Goal: Task Accomplishment & Management: Manage account settings

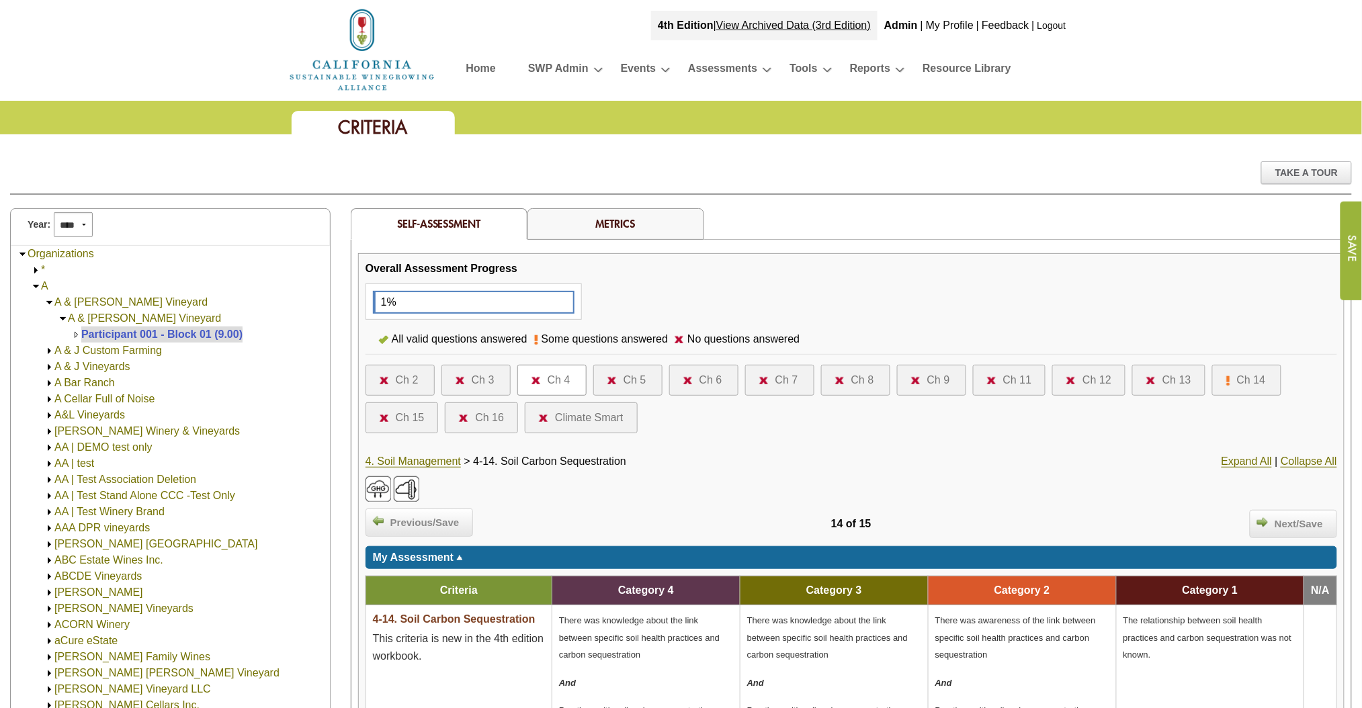
scroll to position [82, 0]
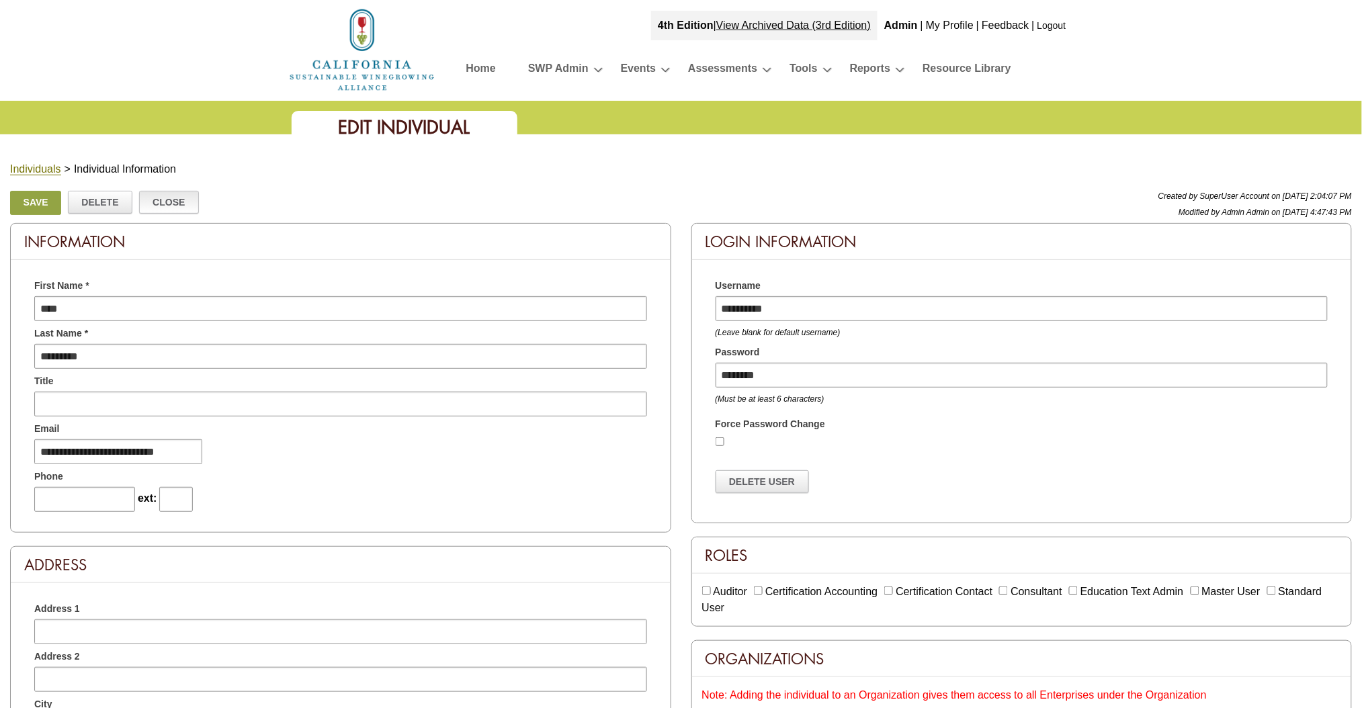
click at [165, 207] on link "Close" at bounding box center [169, 202] width 60 height 23
